Goal: Task Accomplishment & Management: Manage account settings

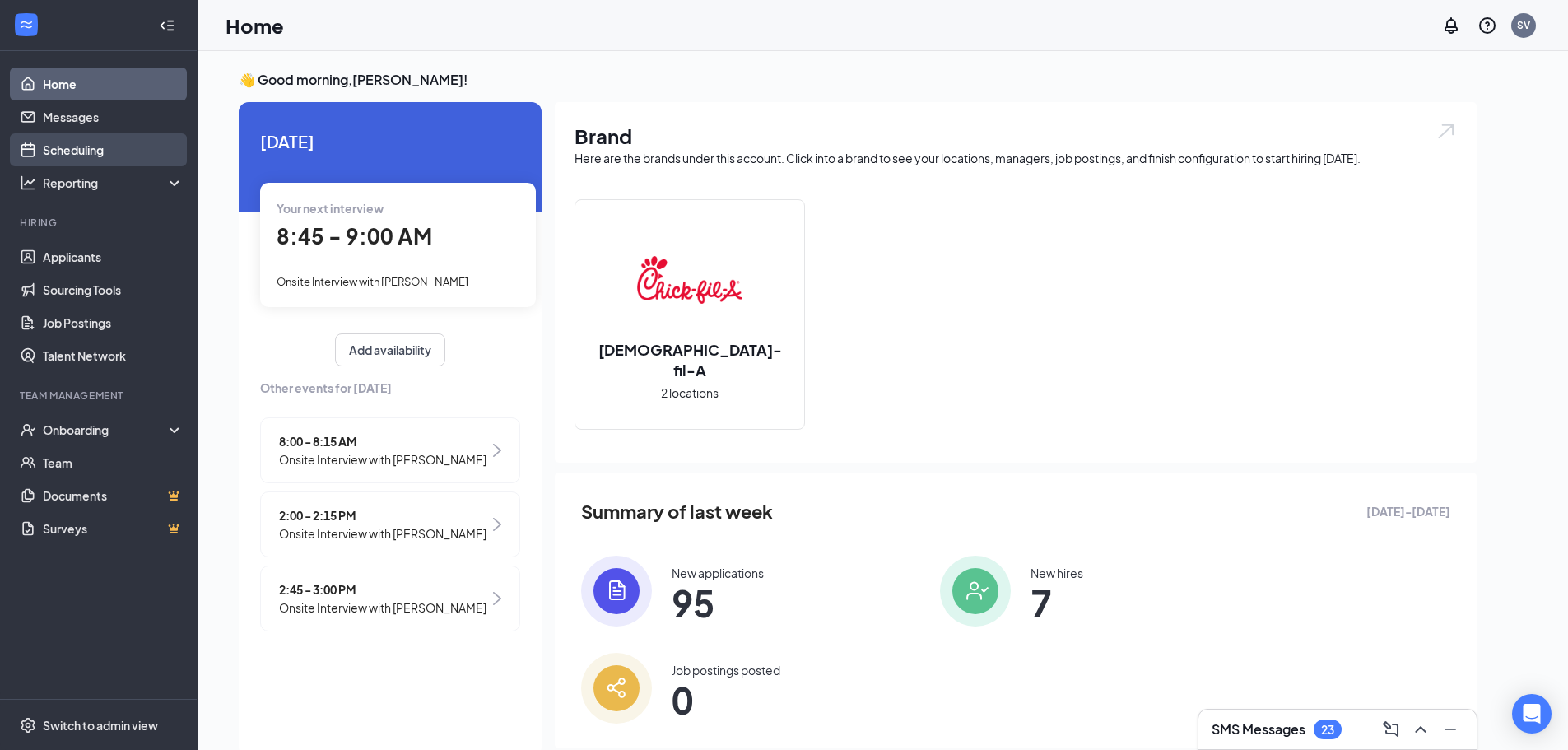
click at [78, 146] on link "Scheduling" at bounding box center [113, 149] width 141 height 33
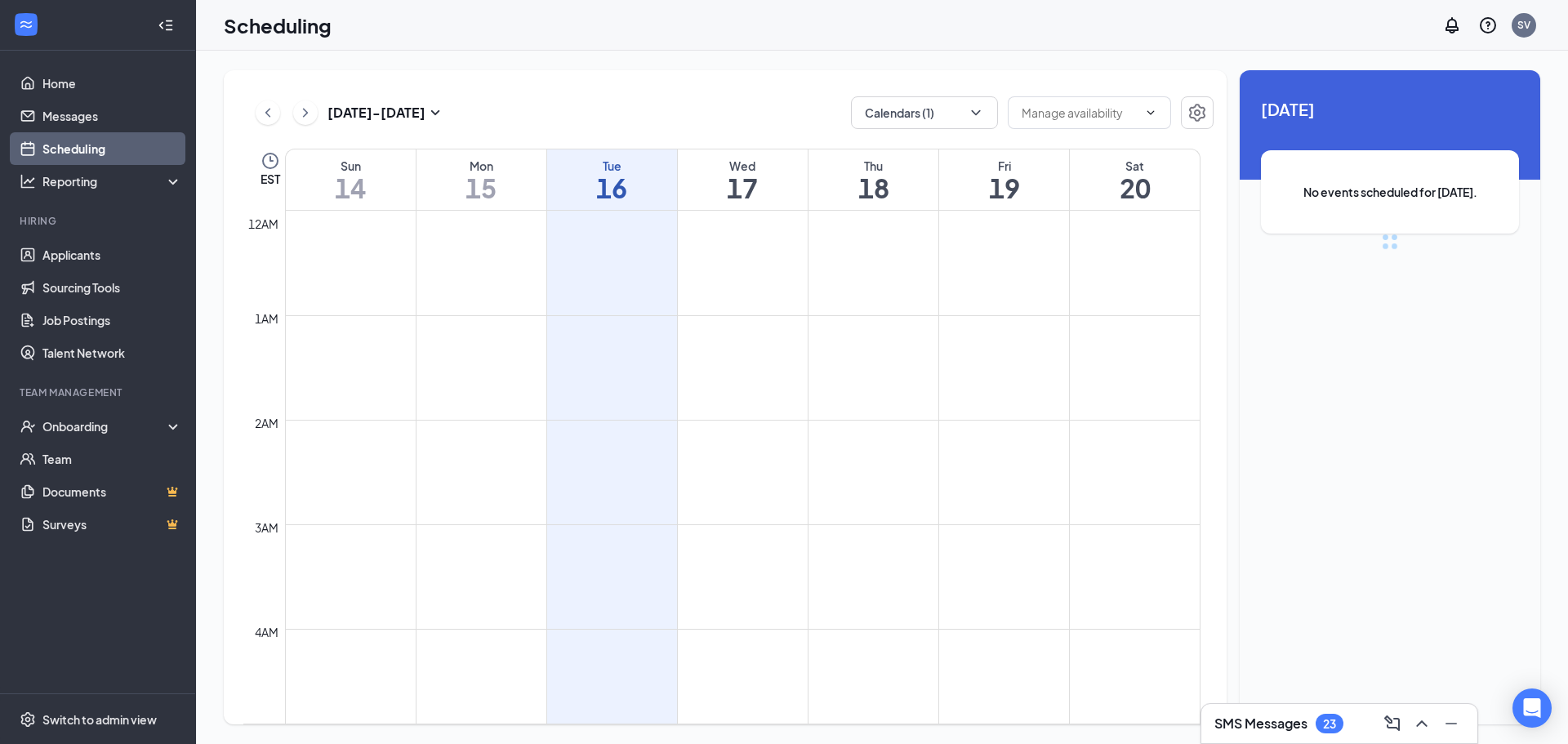
scroll to position [802, 0]
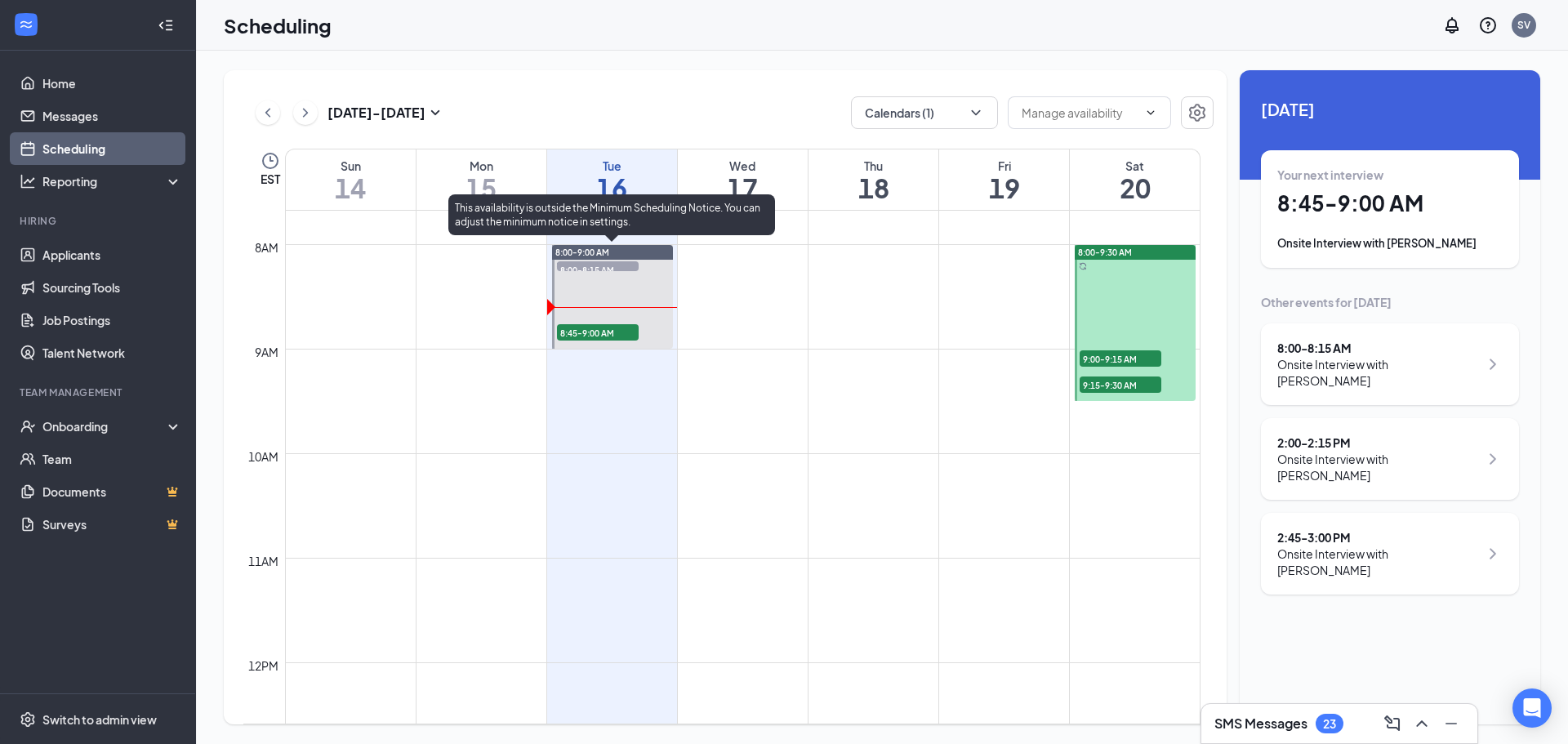
click at [625, 329] on span "8:45-9:00 AM" at bounding box center [598, 332] width 81 height 16
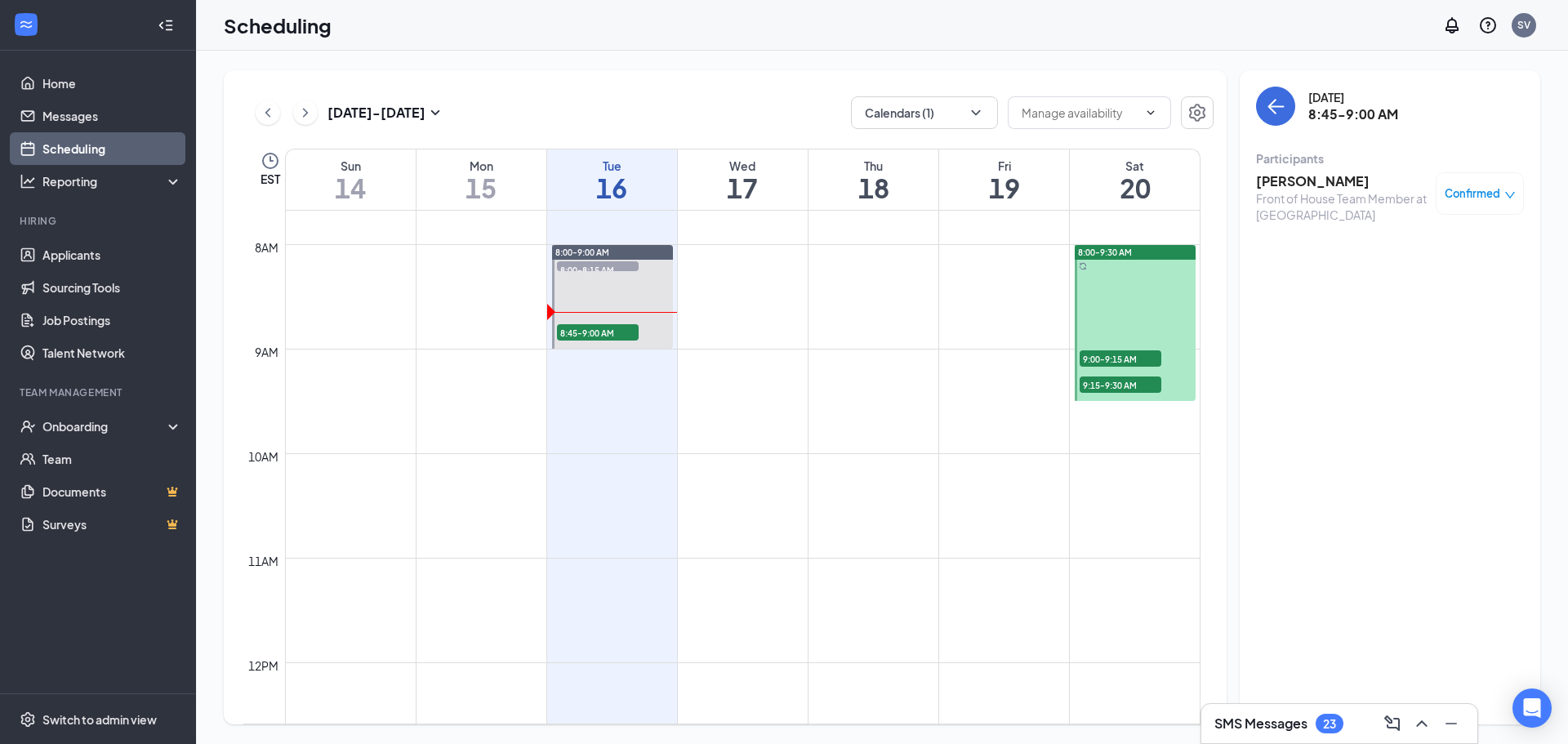
click at [1108, 356] on span "9:00-9:15 AM" at bounding box center [1120, 359] width 81 height 16
click at [1097, 387] on span "9:15-9:30 AM" at bounding box center [1120, 384] width 81 height 16
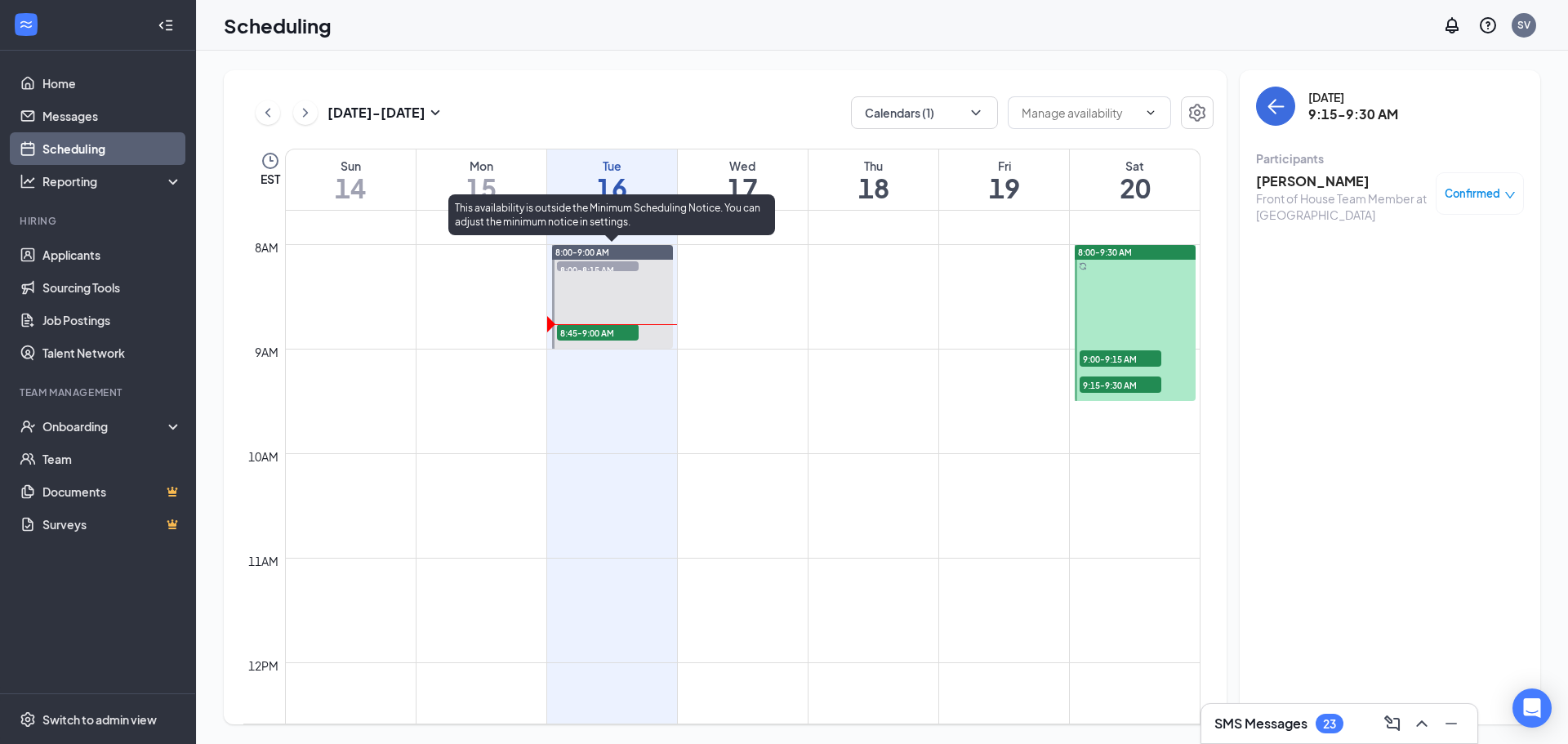
click at [619, 332] on span "8:45-9:00 AM" at bounding box center [598, 332] width 81 height 16
click at [634, 337] on span "8:45-9:00 AM" at bounding box center [598, 332] width 81 height 16
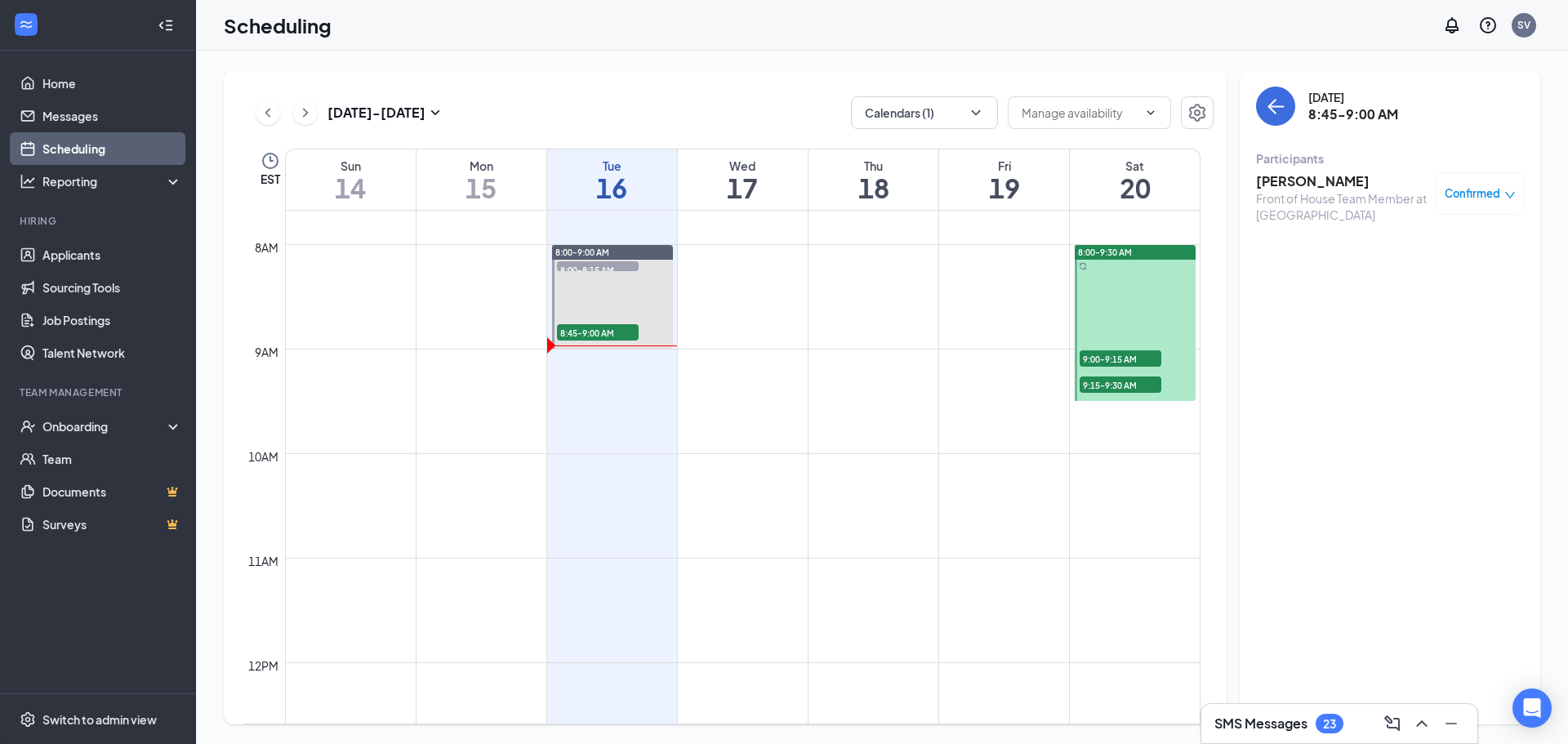
click at [1280, 182] on h3 "[PERSON_NAME]" at bounding box center [1341, 182] width 172 height 18
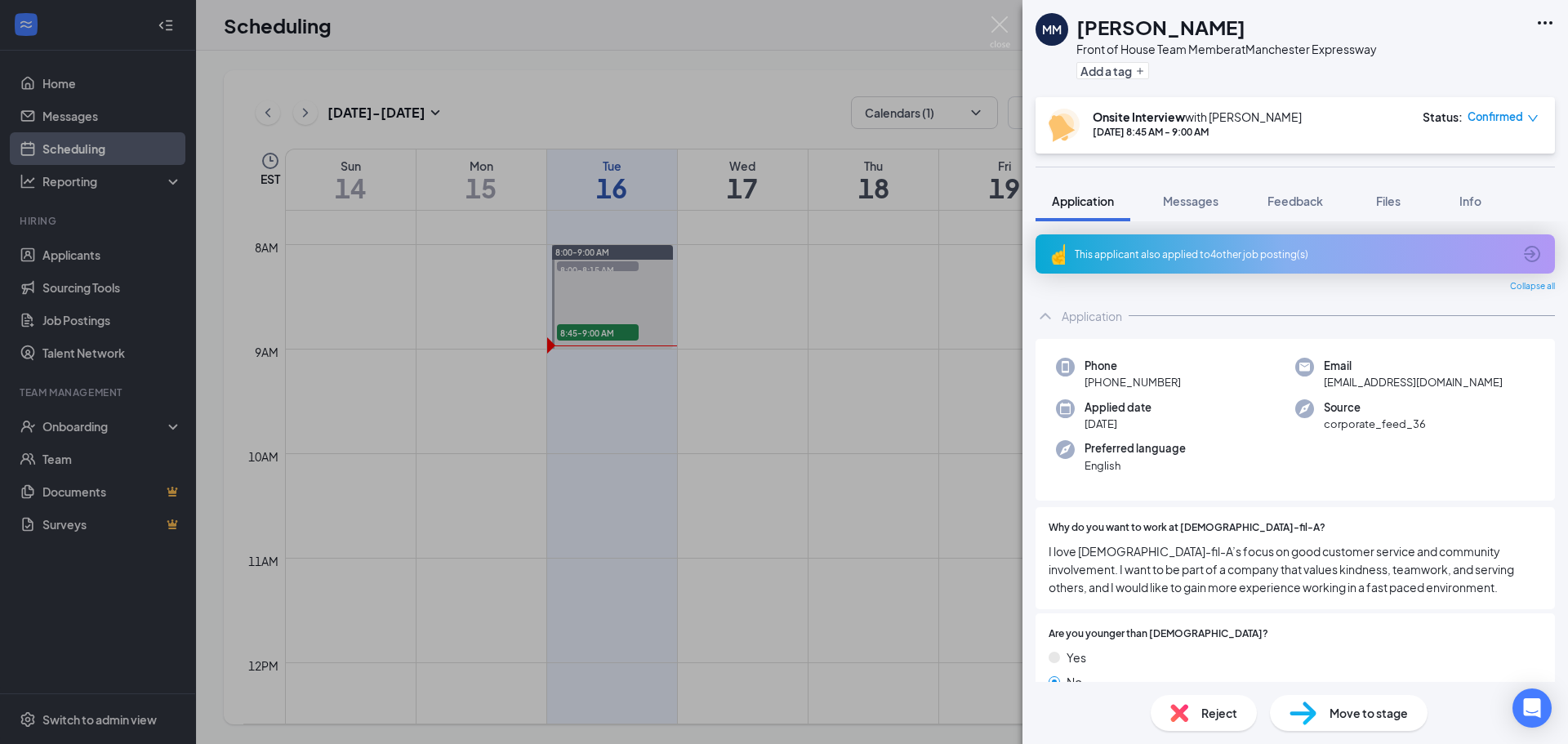
click at [1222, 715] on span "Reject" at bounding box center [1218, 713] width 36 height 18
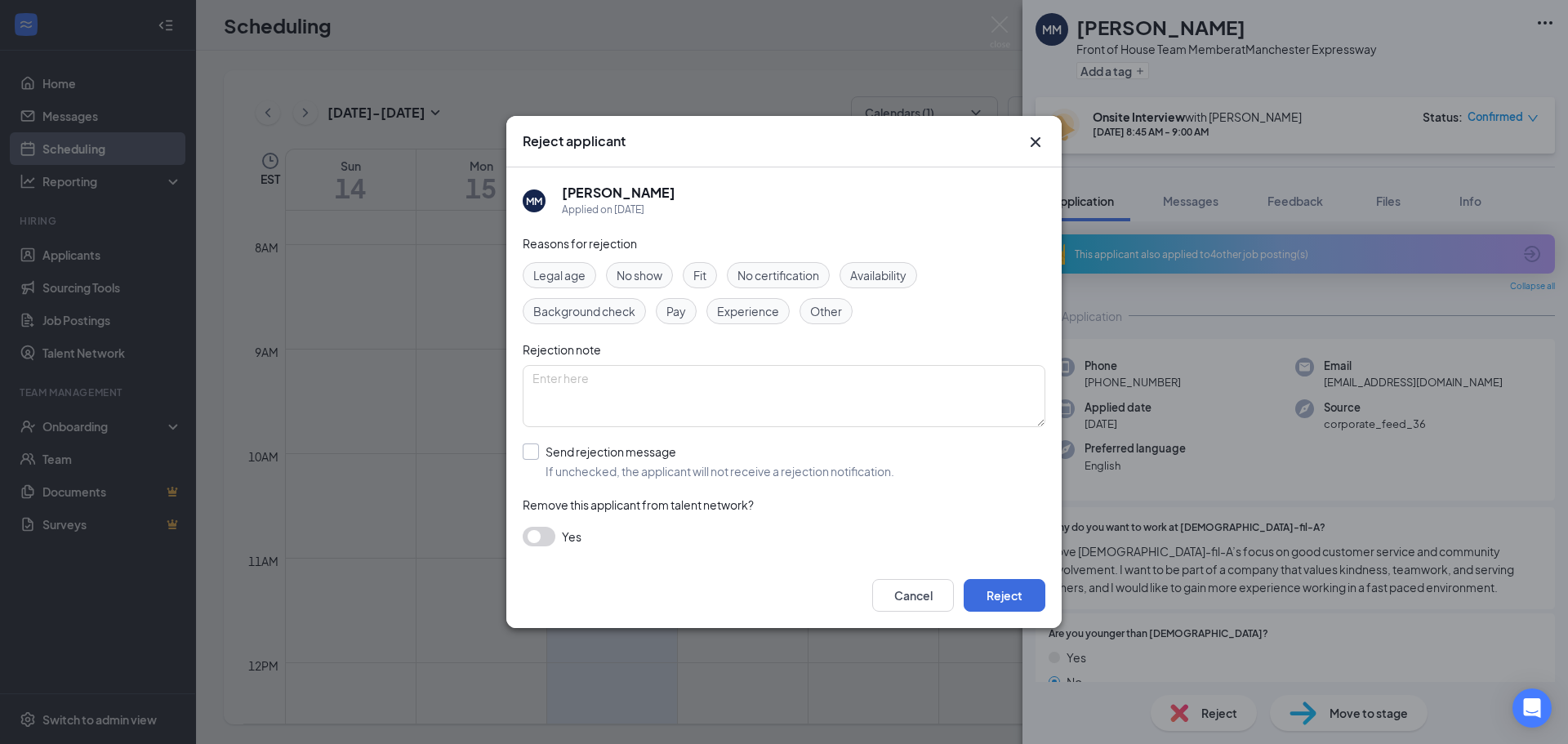
click at [525, 453] on input "Send rejection message If unchecked, the applicant will not receive a rejection…" at bounding box center [708, 461] width 372 height 36
checkbox input "true"
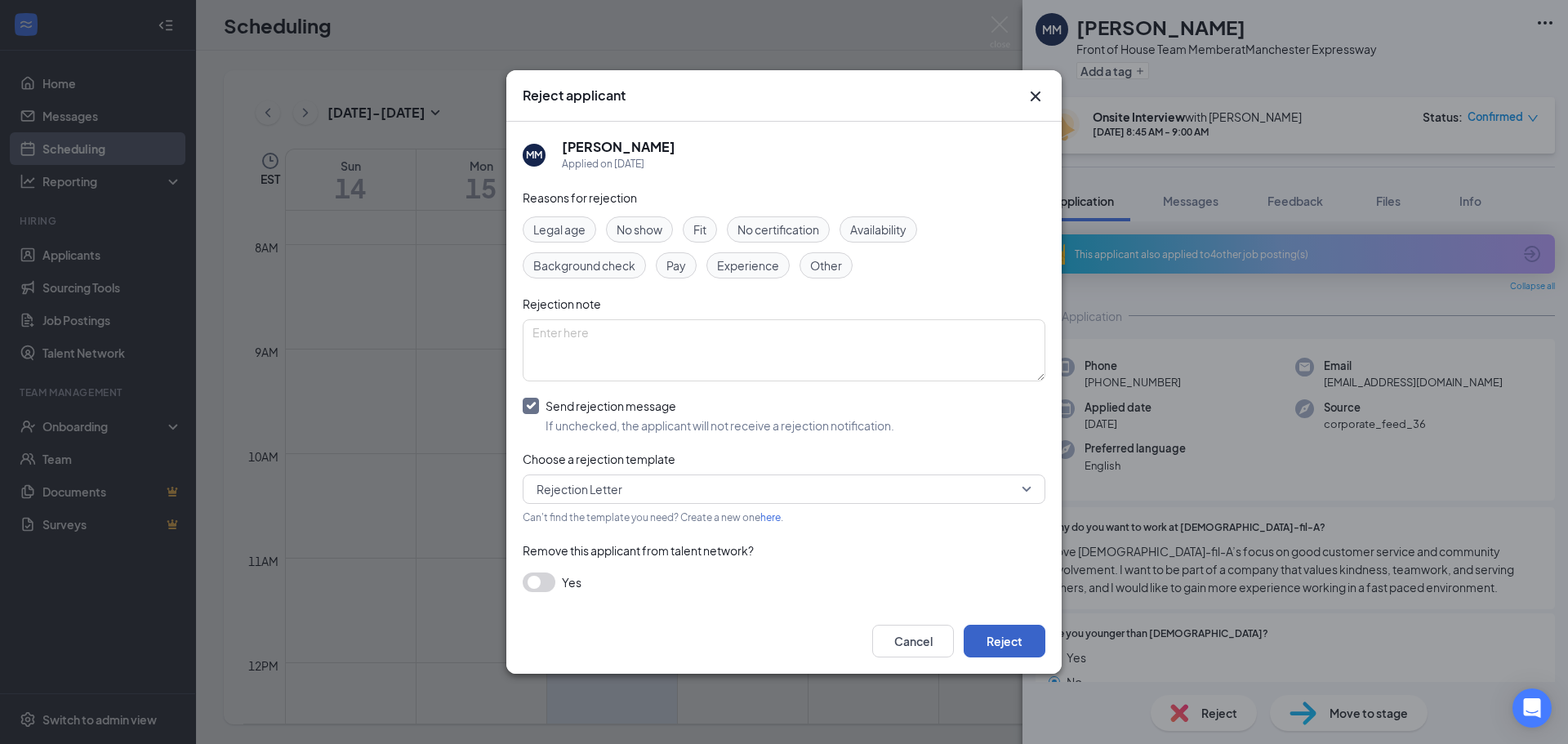
click at [1006, 642] on button "Reject" at bounding box center [1004, 640] width 81 height 33
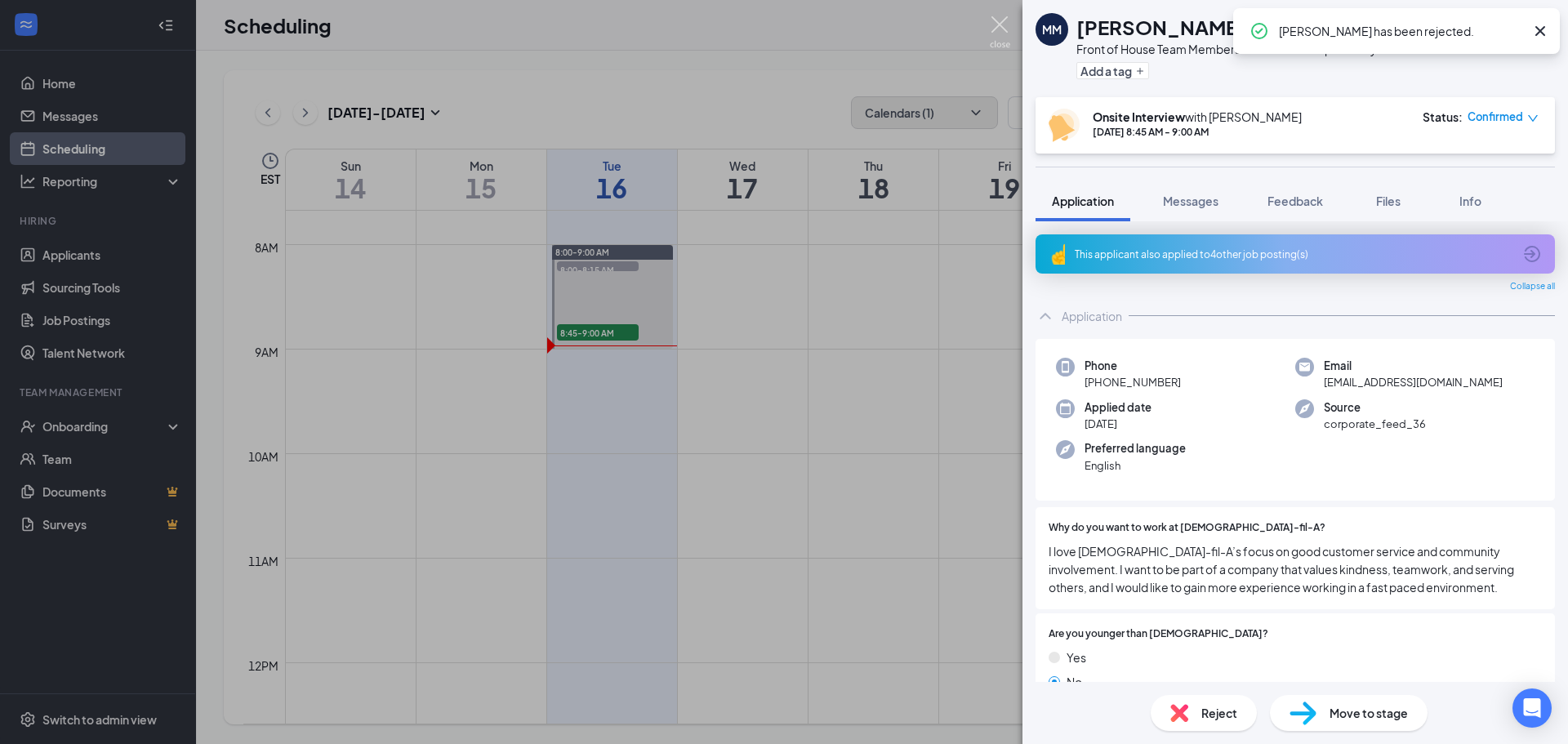
click at [1000, 27] on img at bounding box center [1000, 32] width 20 height 32
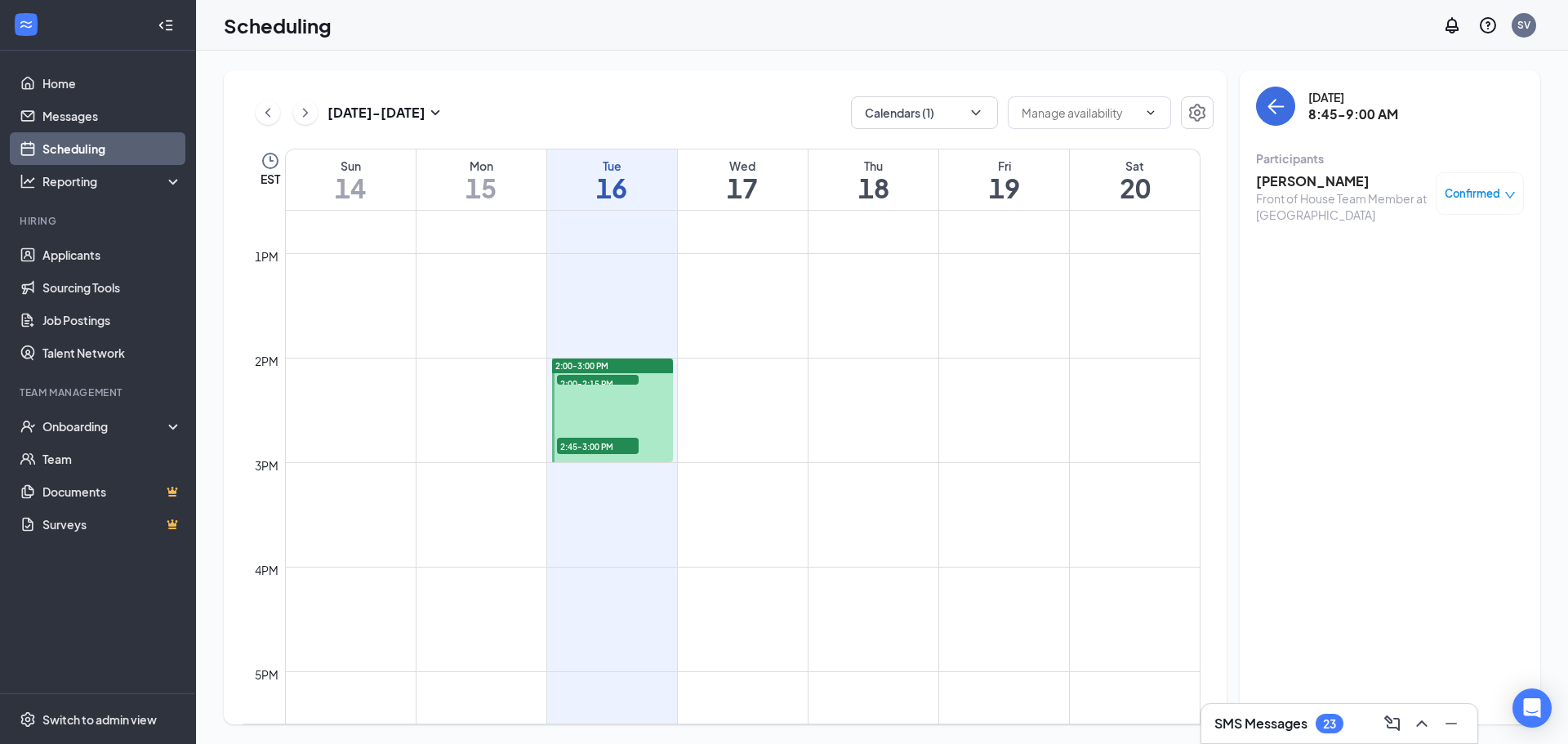
scroll to position [1375, 0]
